Goal: Navigation & Orientation: Find specific page/section

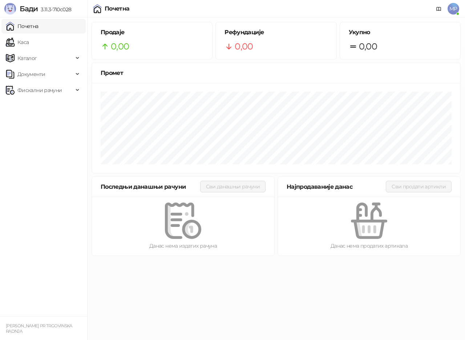
drag, startPoint x: 27, startPoint y: 44, endPoint x: 34, endPoint y: 21, distance: 23.6
click at [27, 44] on link "Каса" at bounding box center [17, 42] width 23 height 15
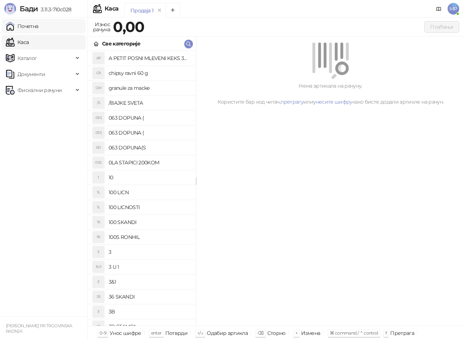
click at [30, 27] on link "Почетна" at bounding box center [22, 26] width 33 height 15
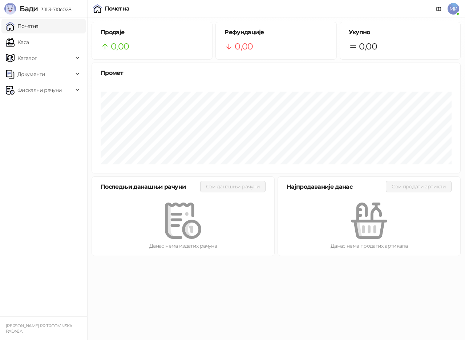
click at [30, 27] on link "Почетна" at bounding box center [22, 26] width 33 height 15
